Goal: Task Accomplishment & Management: Manage account settings

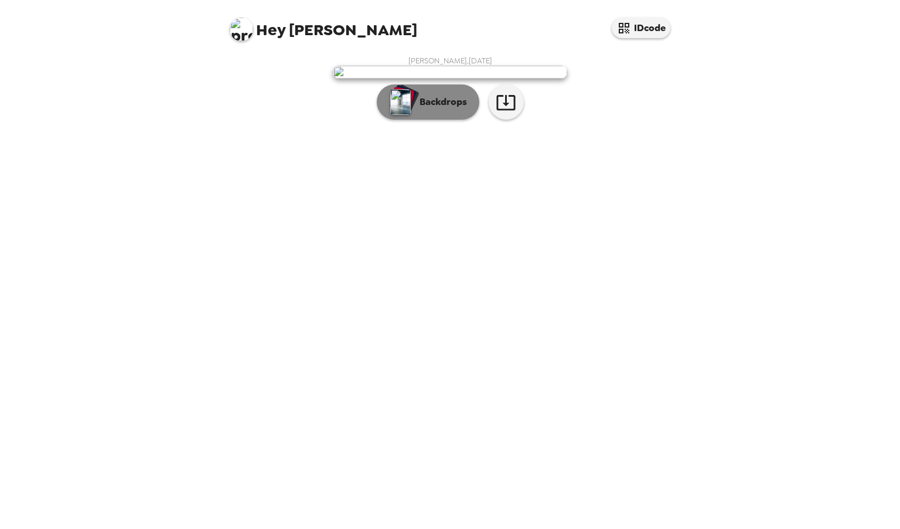
click at [447, 109] on p "Backdrops" at bounding box center [440, 102] width 53 height 14
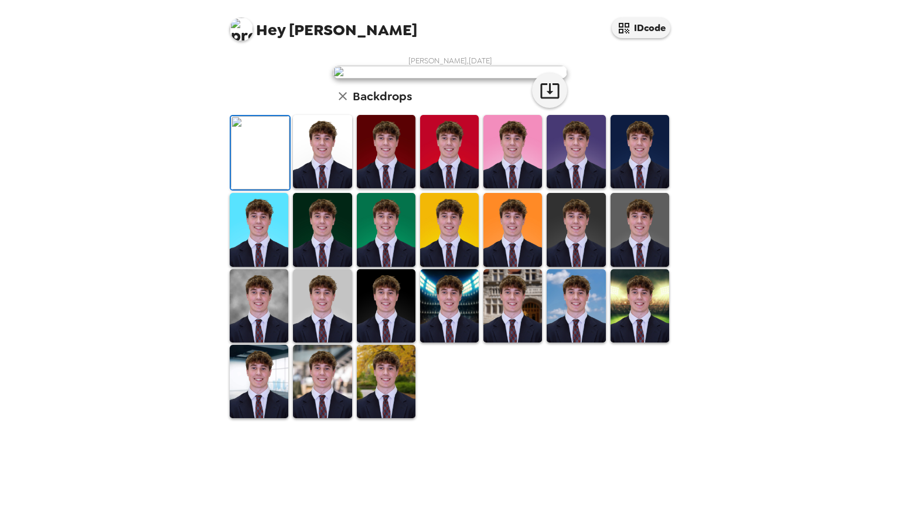
scroll to position [182, 0]
click at [388, 342] on img at bounding box center [386, 305] width 59 height 73
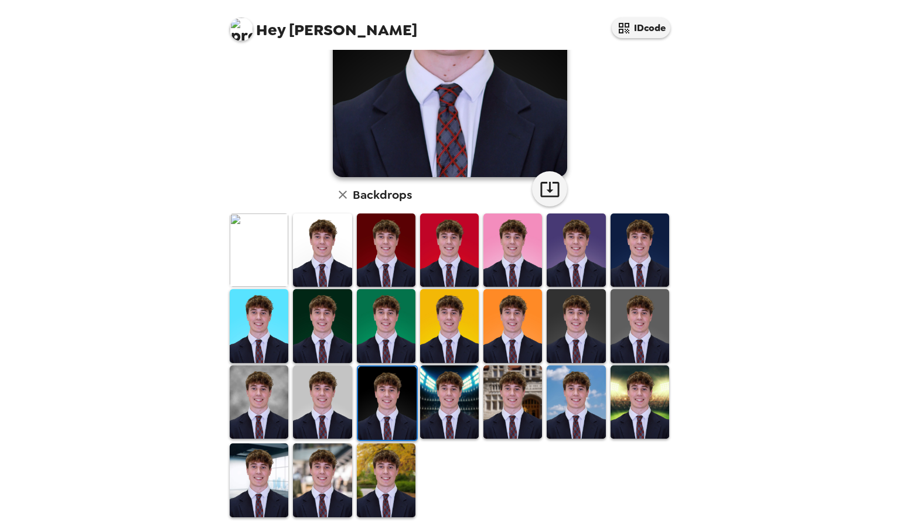
scroll to position [182, 0]
click at [569, 385] on img at bounding box center [576, 401] width 59 height 73
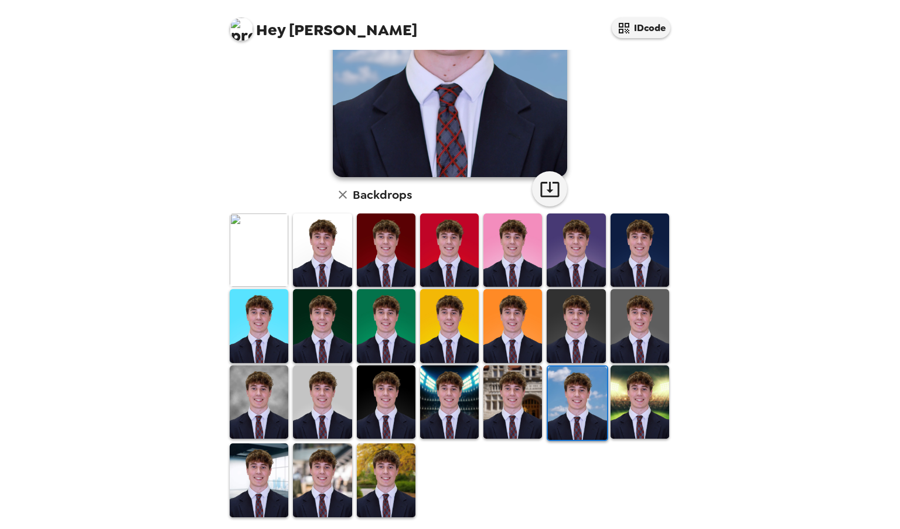
click at [385, 471] on img at bounding box center [386, 479] width 59 height 73
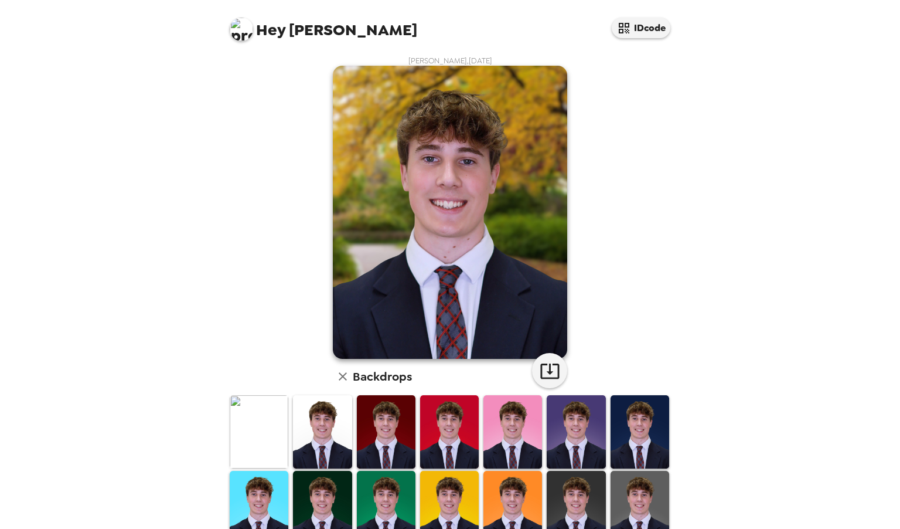
scroll to position [0, 0]
click at [332, 427] on img at bounding box center [322, 431] width 59 height 73
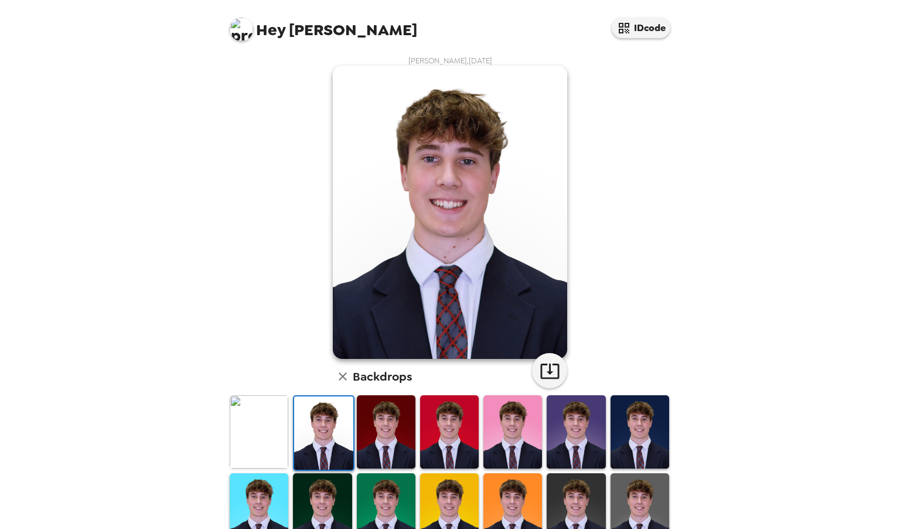
click at [339, 377] on icon "button" at bounding box center [343, 376] width 8 height 8
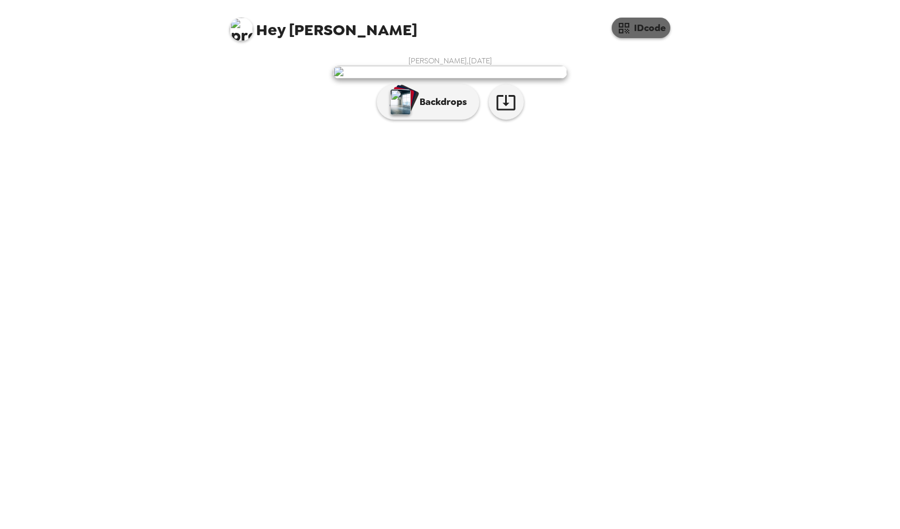
click at [652, 26] on button "IDcode" at bounding box center [641, 28] width 59 height 21
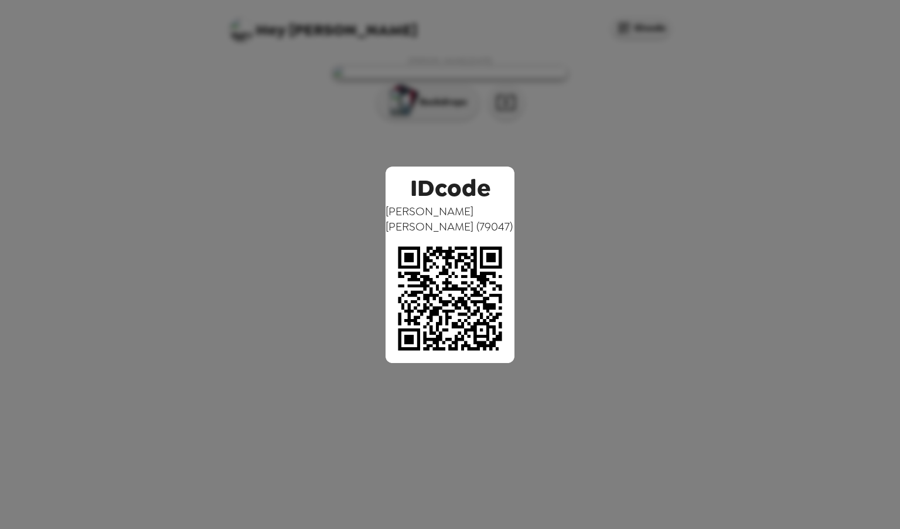
click at [567, 101] on div "IDcode [PERSON_NAME] ( 79047 )" at bounding box center [450, 264] width 900 height 529
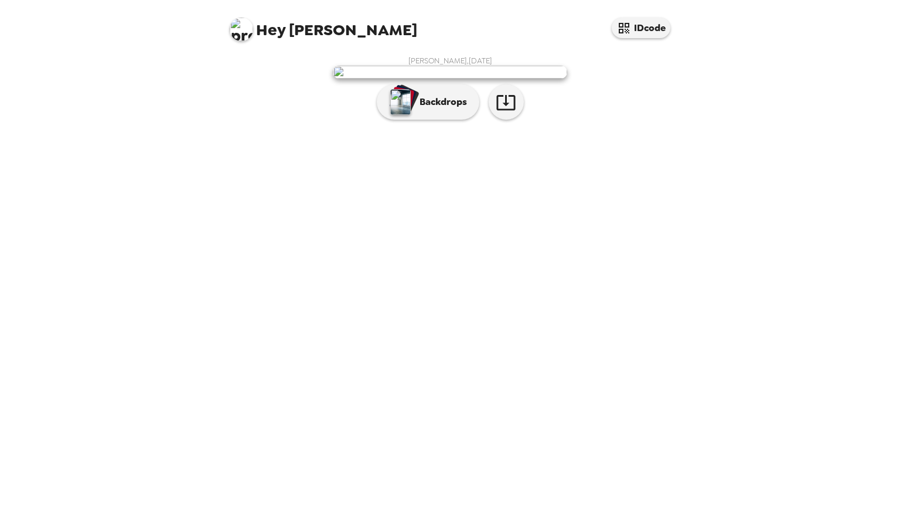
click at [269, 30] on span "Hey" at bounding box center [270, 29] width 29 height 21
click at [239, 30] on img at bounding box center [241, 29] width 23 height 23
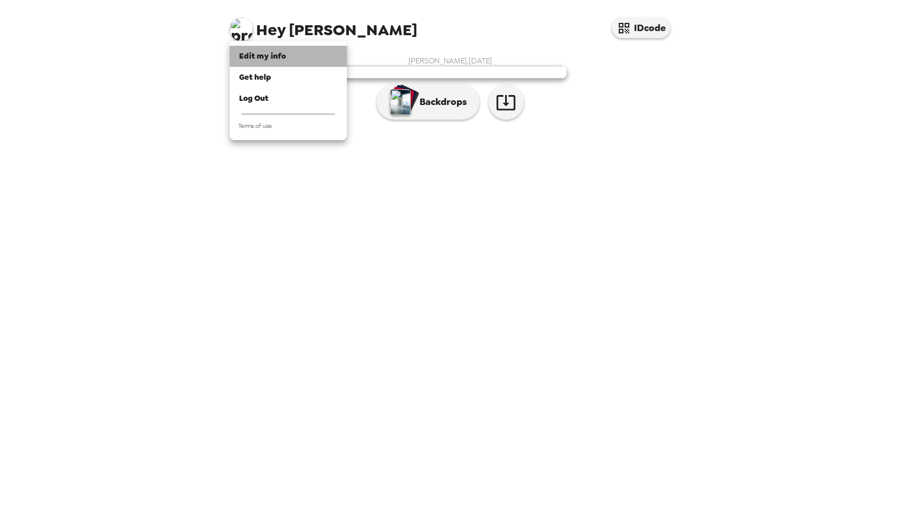
click at [261, 55] on span "Edit my info" at bounding box center [262, 56] width 47 height 10
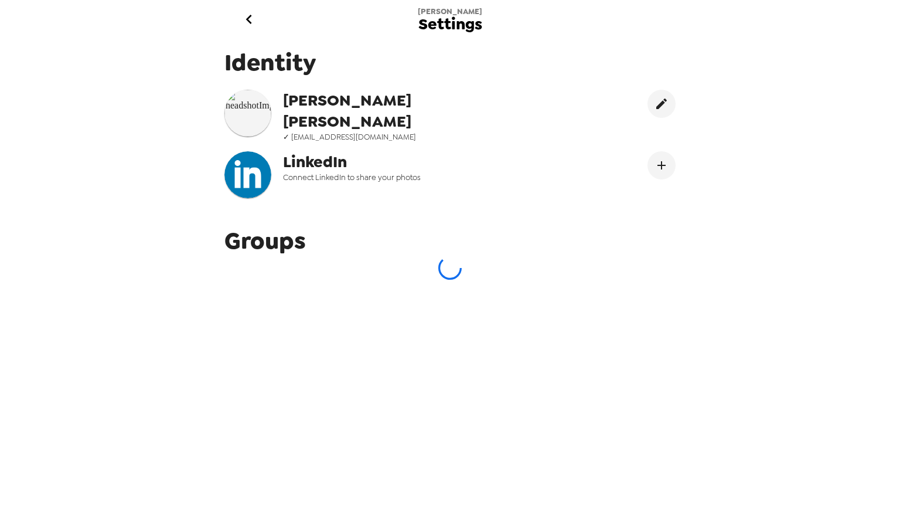
click at [246, 16] on icon "go back" at bounding box center [249, 19] width 19 height 19
